Goal: Information Seeking & Learning: Learn about a topic

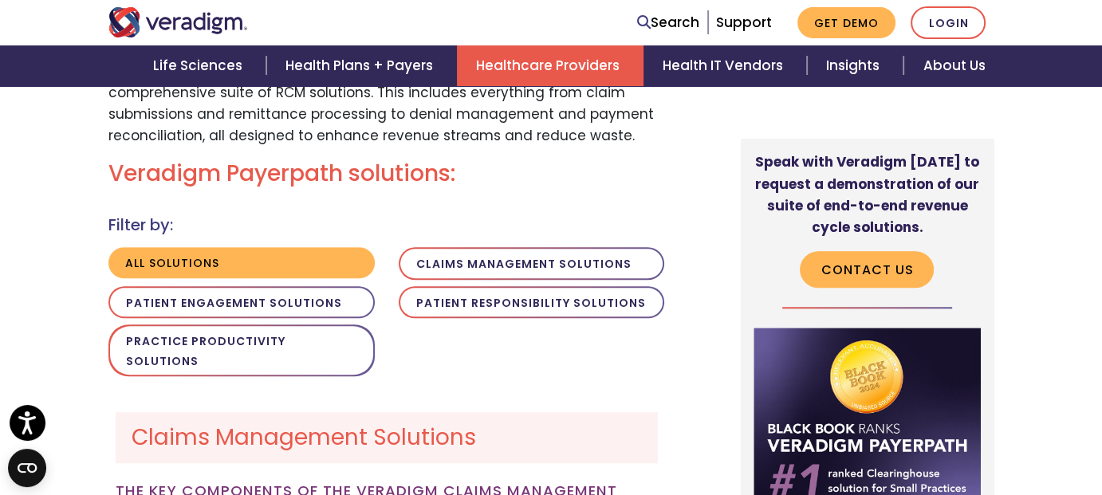
scroll to position [1273, 0]
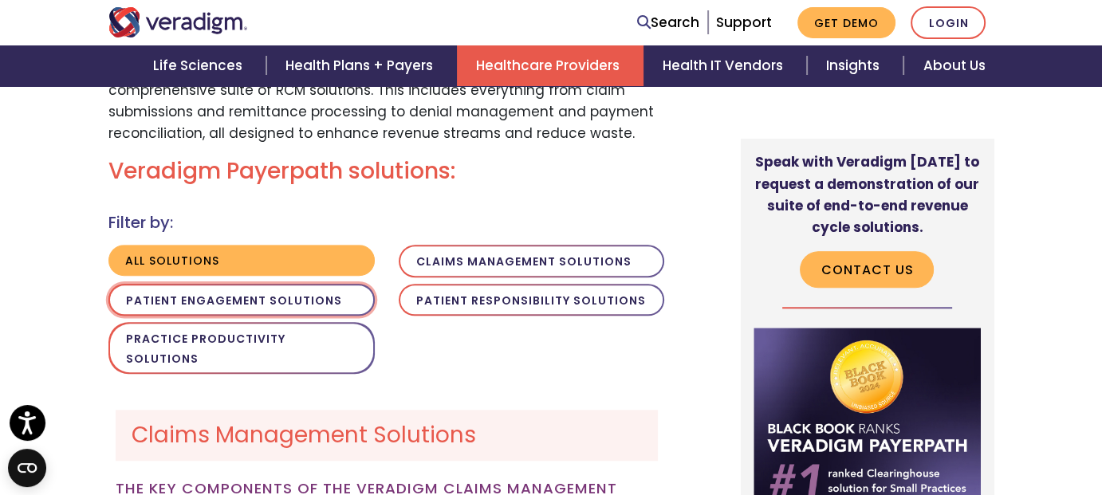
click at [301, 284] on button "Patient Engagement Solutions" at bounding box center [241, 300] width 266 height 33
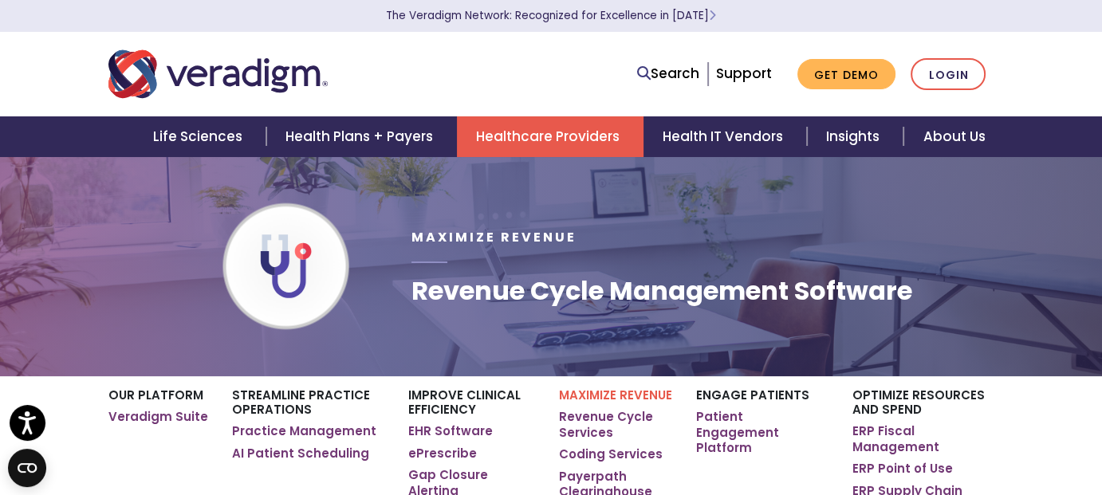
scroll to position [1273, 0]
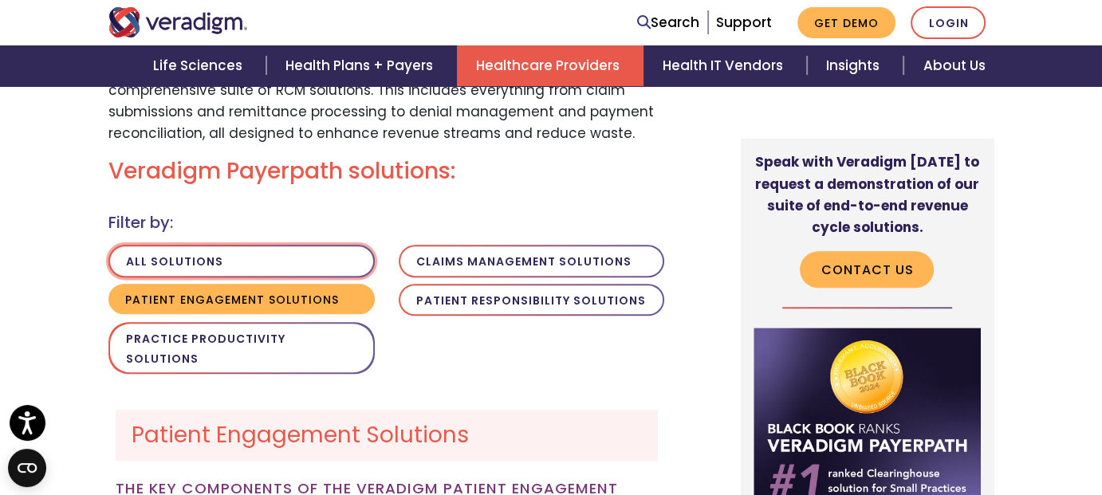
click at [253, 254] on button "All solutions" at bounding box center [241, 261] width 266 height 33
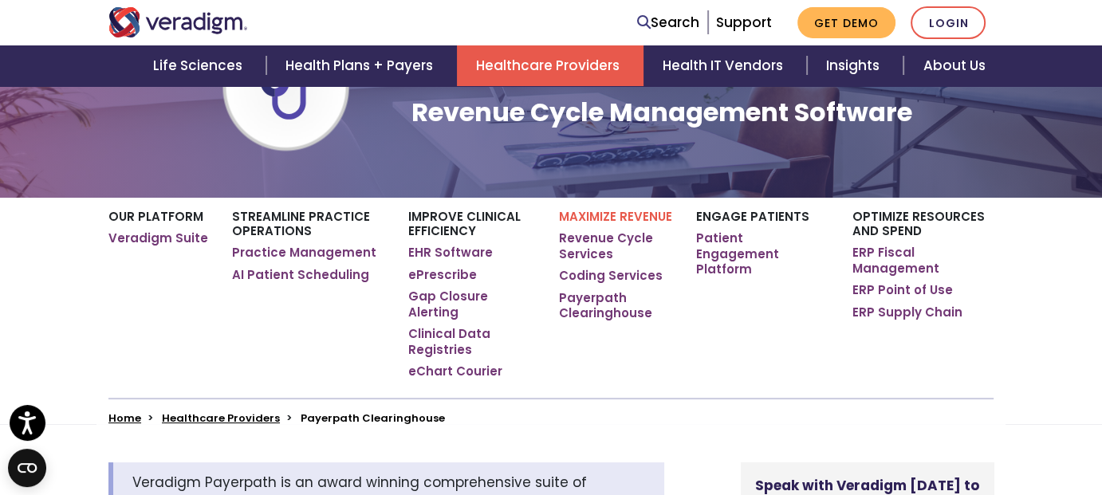
scroll to position [179, 0]
click at [155, 235] on link "Veradigm Suite" at bounding box center [158, 238] width 100 height 16
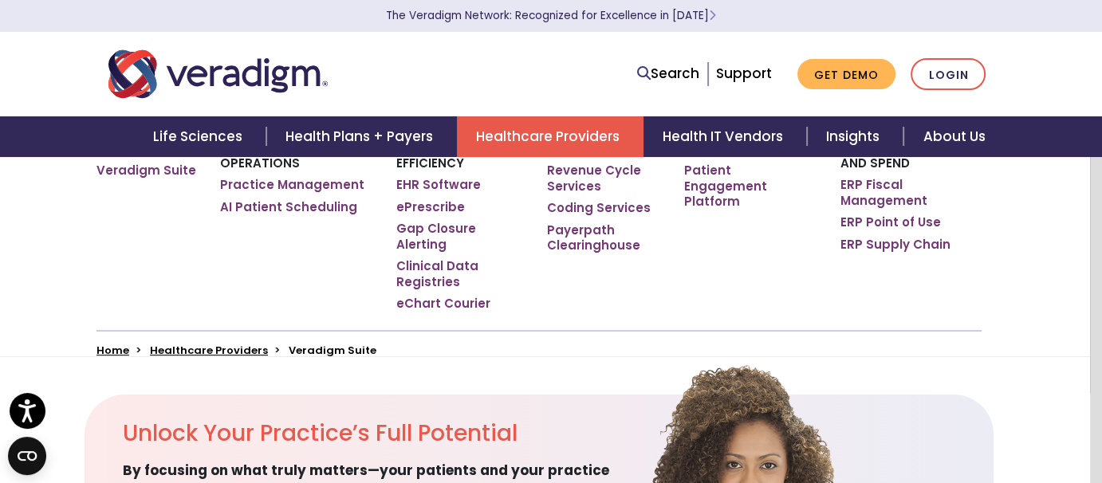
scroll to position [0, 12]
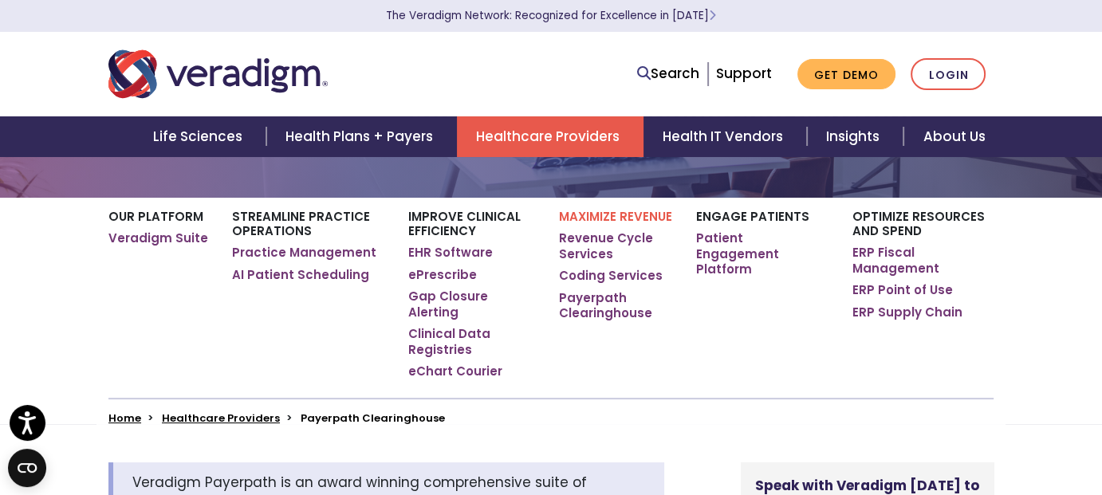
scroll to position [1273, 0]
